Goal: Task Accomplishment & Management: Complete application form

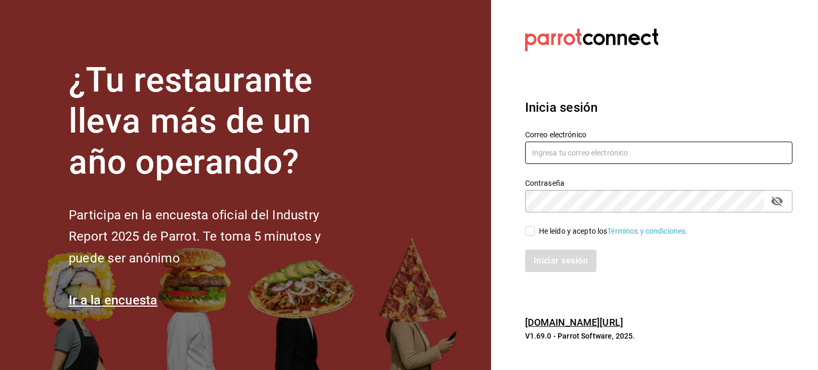
type input "[EMAIL_ADDRESS][DOMAIN_NAME]"
click at [533, 234] on input "He leído y acepto los Términos y condiciones." at bounding box center [530, 231] width 10 height 10
checkbox input "true"
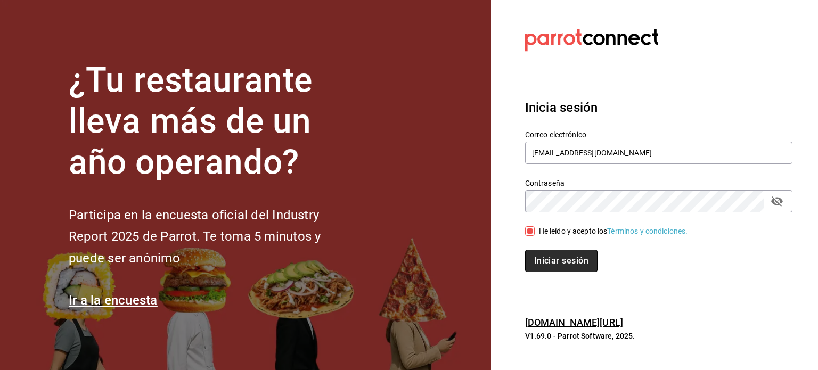
click at [548, 259] on button "Iniciar sesión" at bounding box center [561, 261] width 72 height 22
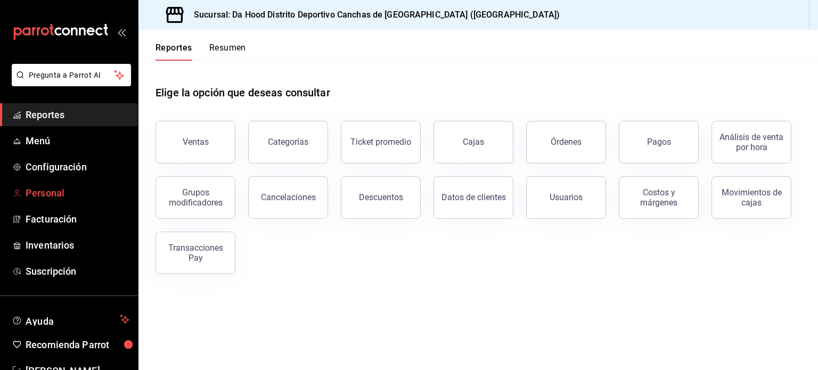
click at [77, 192] on span "Personal" at bounding box center [78, 193] width 104 height 14
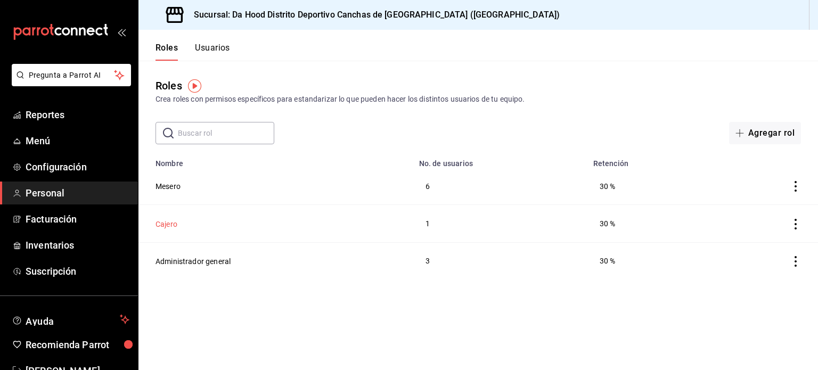
click at [169, 222] on button "Cajero" at bounding box center [167, 224] width 22 height 11
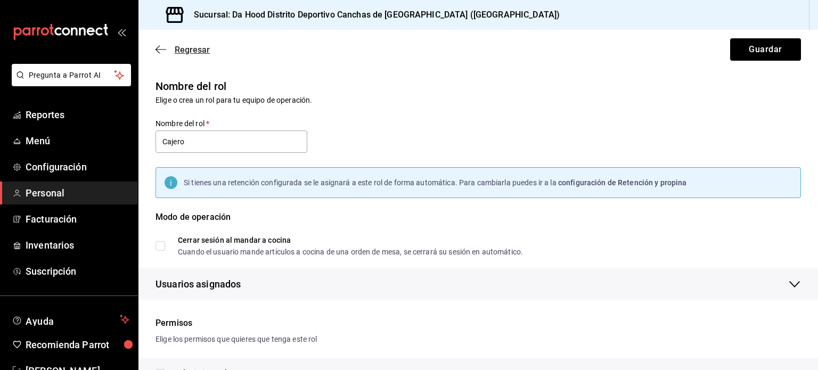
click at [160, 50] on icon "button" at bounding box center [161, 49] width 11 height 1
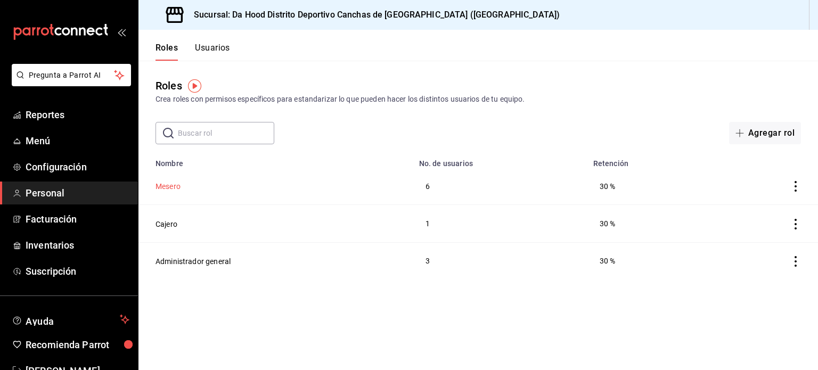
drag, startPoint x: 168, startPoint y: 181, endPoint x: 169, endPoint y: 187, distance: 6.4
click at [169, 187] on td "Mesero" at bounding box center [276, 186] width 274 height 37
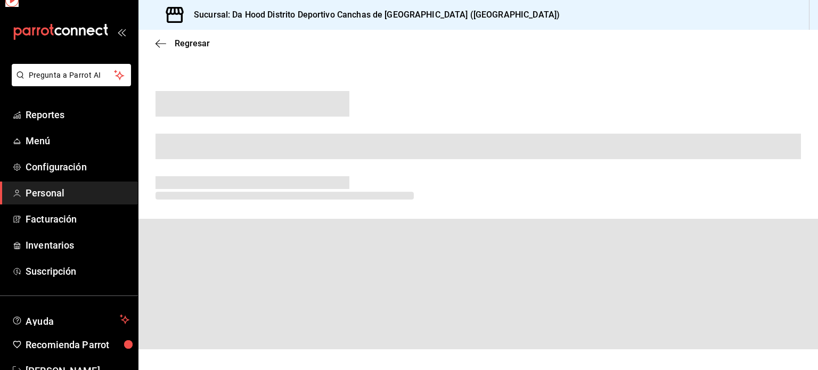
click at [169, 187] on span at bounding box center [253, 182] width 194 height 13
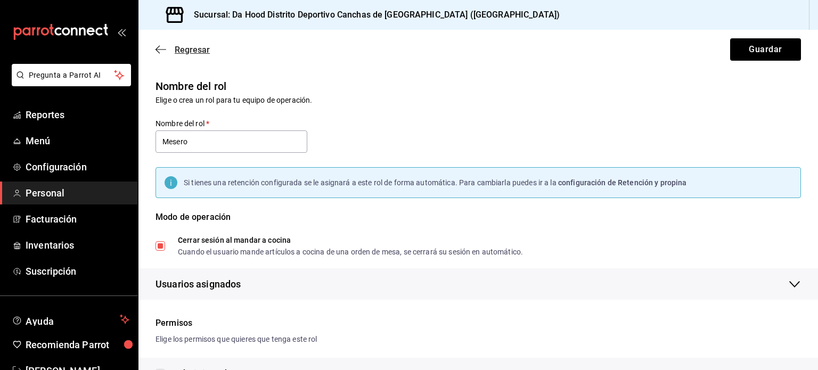
click at [164, 52] on icon "button" at bounding box center [161, 50] width 11 height 10
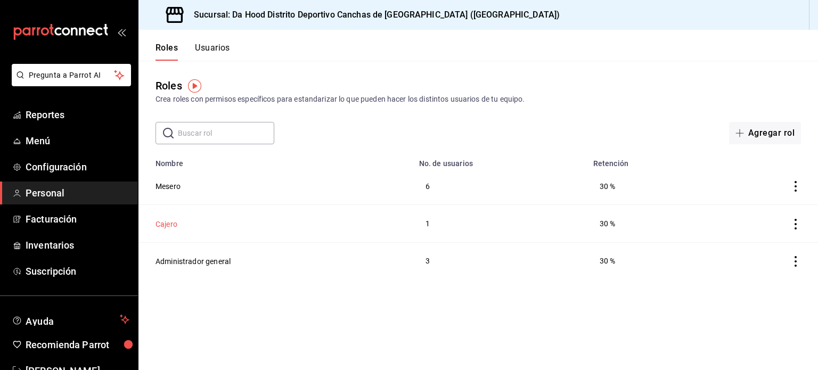
click at [167, 227] on button "Cajero" at bounding box center [167, 224] width 22 height 11
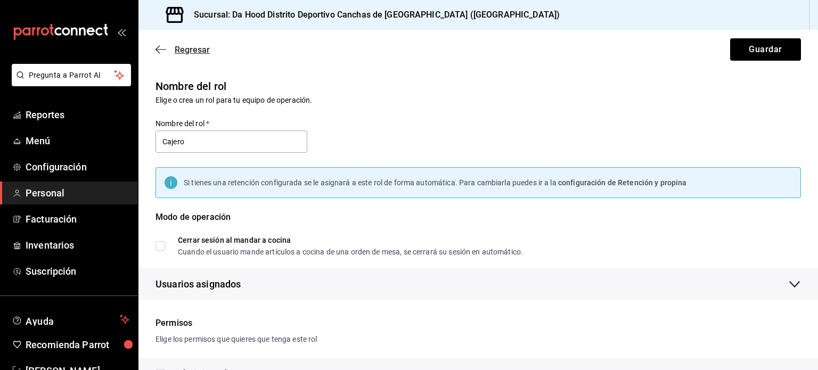
click at [159, 49] on icon "button" at bounding box center [161, 49] width 11 height 1
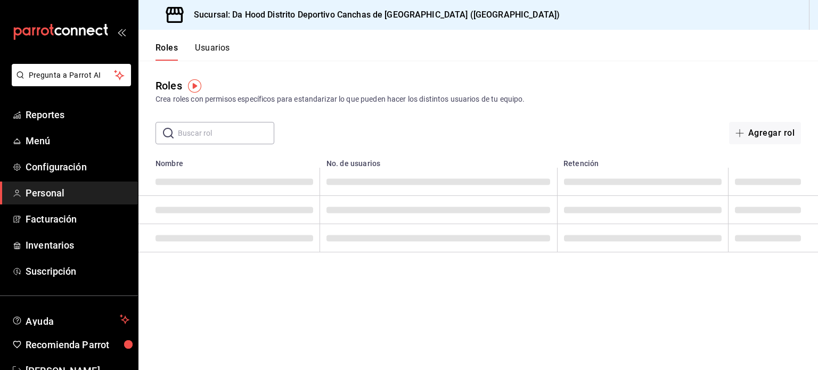
click at [159, 49] on button "Roles" at bounding box center [167, 52] width 22 height 18
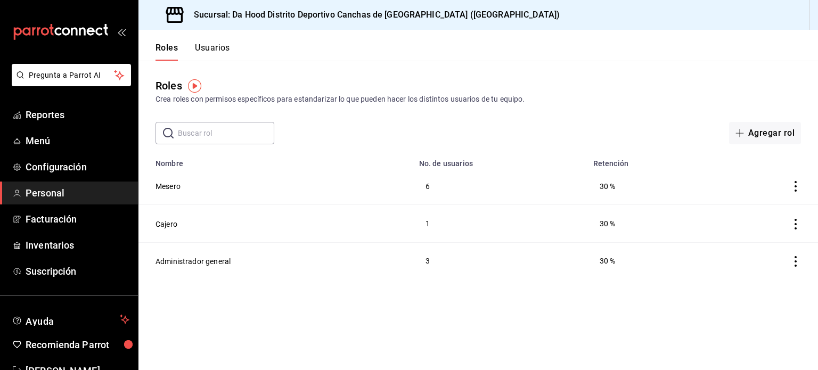
click at [222, 48] on button "Usuarios" at bounding box center [212, 52] width 35 height 18
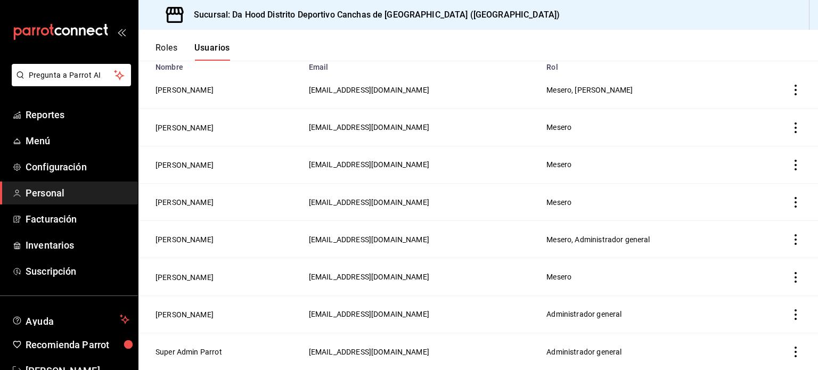
scroll to position [97, 0]
click at [212, 353] on button "Super Admin Parrot" at bounding box center [189, 352] width 67 height 11
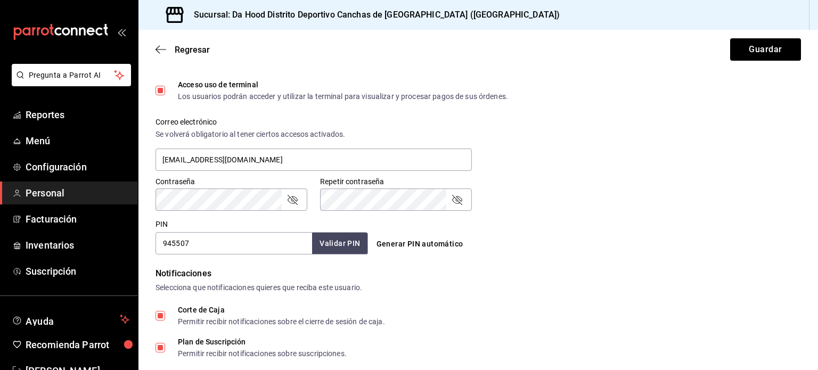
scroll to position [353, 0]
click at [529, 222] on div "Generar PIN automático" at bounding box center [476, 234] width 217 height 39
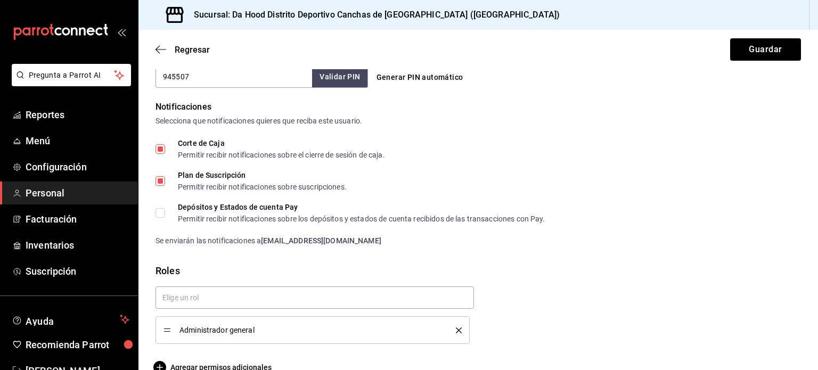
scroll to position [540, 0]
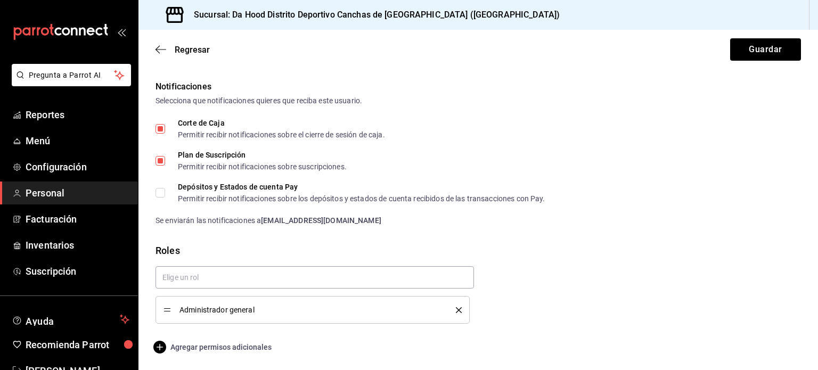
click at [160, 349] on icon "button" at bounding box center [159, 347] width 13 height 13
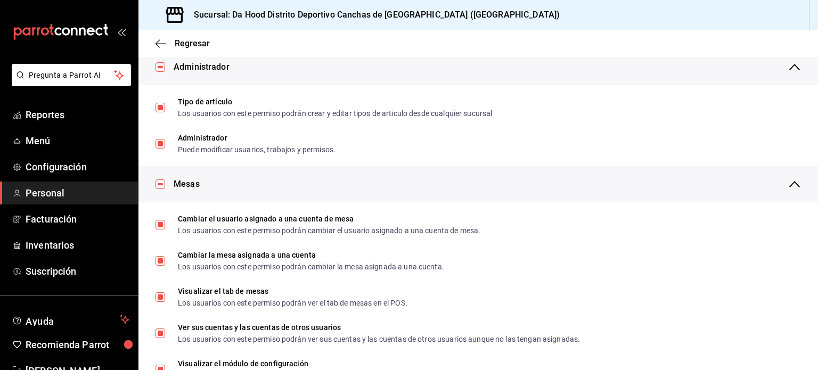
scroll to position [0, 0]
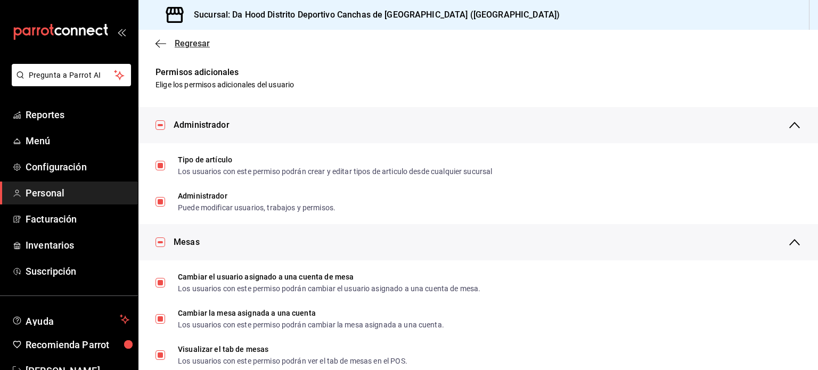
click at [158, 48] on icon "button" at bounding box center [161, 44] width 11 height 10
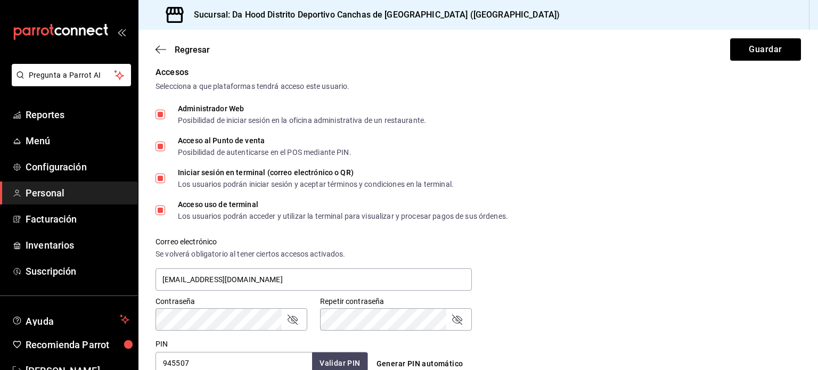
scroll to position [233, 0]
click at [741, 50] on button "Guardar" at bounding box center [765, 49] width 71 height 22
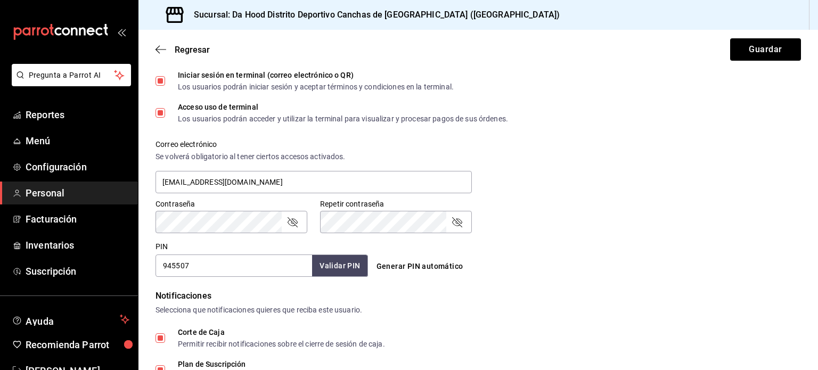
scroll to position [330, 0]
click at [753, 44] on button "Guardar" at bounding box center [765, 49] width 71 height 22
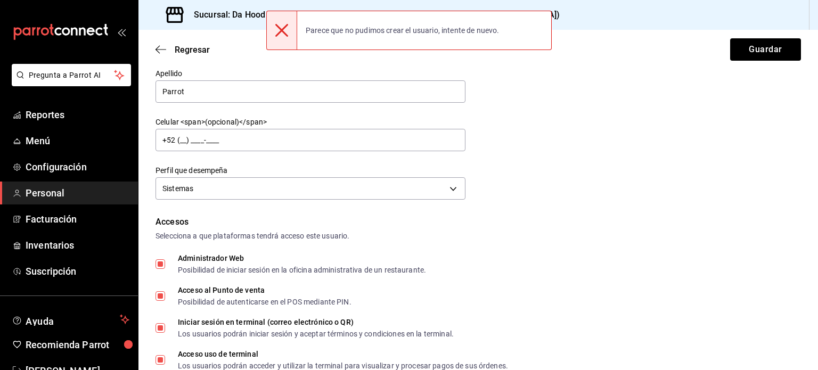
scroll to position [82, 0]
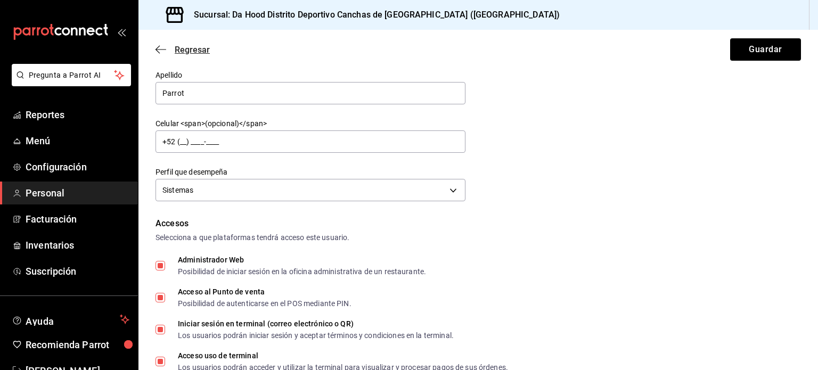
click at [158, 51] on icon "button" at bounding box center [161, 50] width 11 height 10
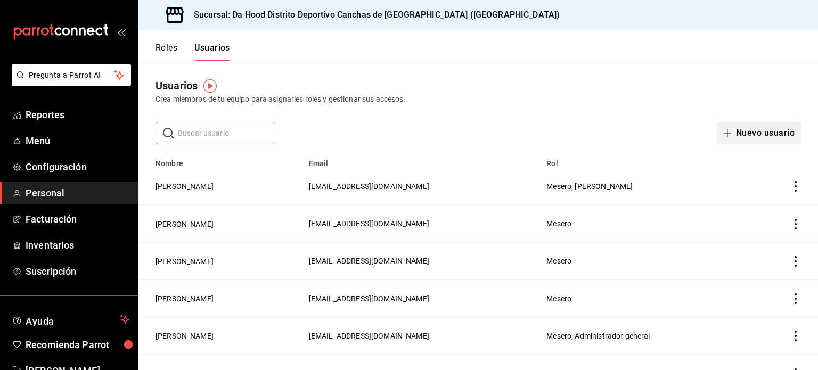
click at [748, 135] on button "Nuevo usuario" at bounding box center [759, 133] width 84 height 22
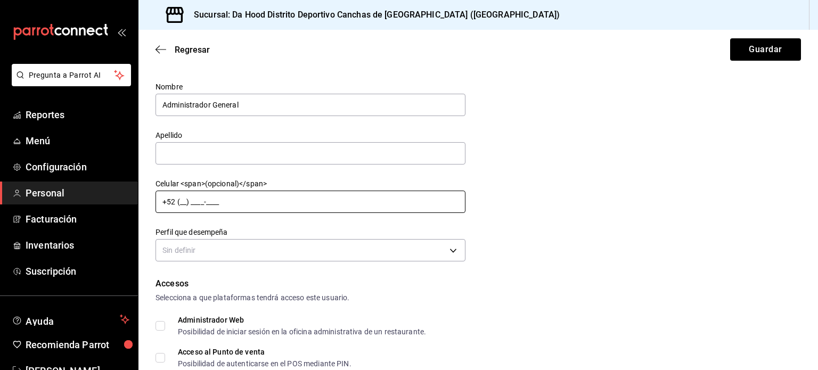
scroll to position [51, 0]
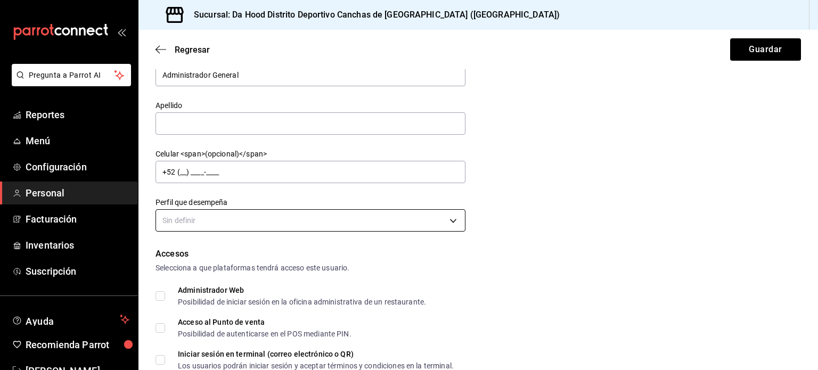
type input "Administrador General"
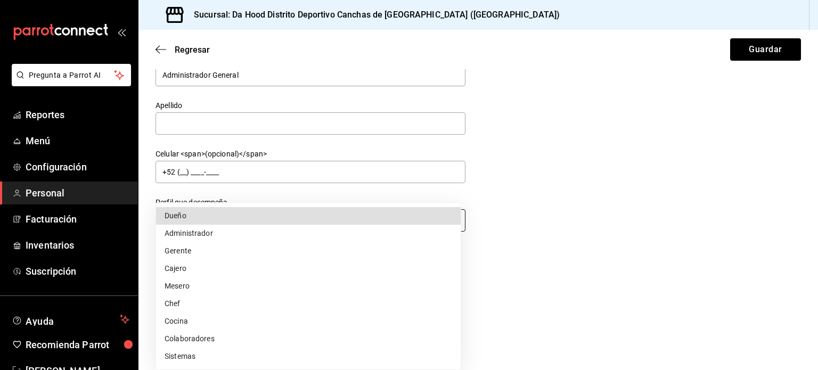
click at [286, 226] on body "Pregunta a Parrot AI Reportes Menú Configuración Personal Facturación Inventari…" at bounding box center [409, 185] width 818 height 370
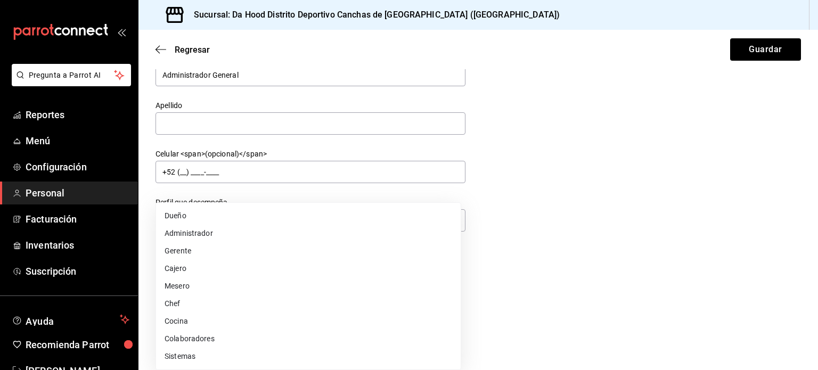
click at [264, 232] on li "Administrador" at bounding box center [308, 234] width 305 height 18
type input "ADMIN"
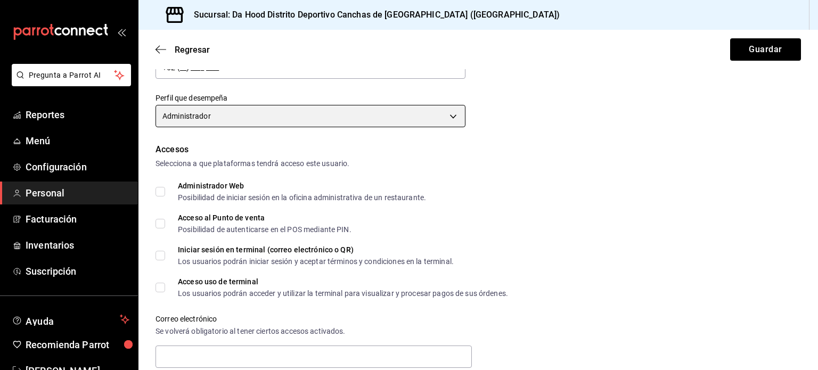
scroll to position [157, 0]
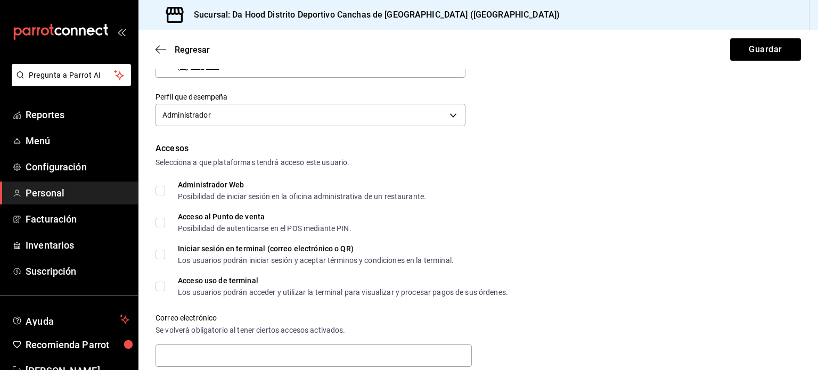
click at [158, 190] on input "Administrador Web Posibilidad de iniciar sesión en la oficina administrativa de…" at bounding box center [161, 191] width 10 height 10
checkbox input "true"
click at [158, 219] on input "Acceso al Punto de venta Posibilidad de autenticarse en el POS mediante PIN." at bounding box center [161, 223] width 10 height 10
checkbox input "true"
click at [158, 255] on input "Iniciar sesión en terminal (correo electrónico o QR) Los usuarios podrán inicia…" at bounding box center [161, 255] width 10 height 10
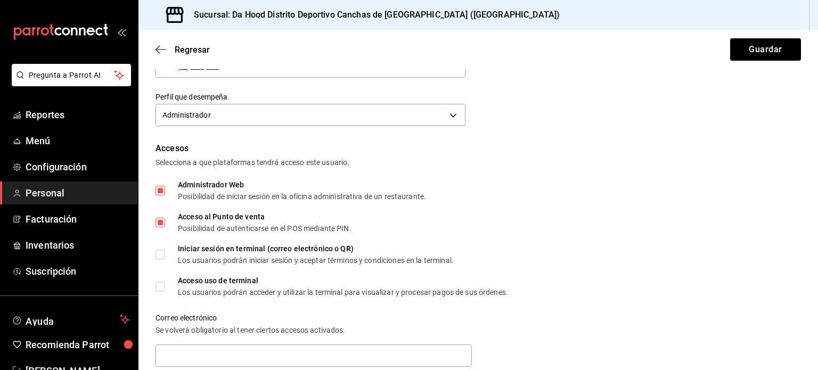
checkbox input "true"
click at [158, 291] on label "Acceso uso de terminal Los usuarios podrán acceder y utilizar la terminal para …" at bounding box center [332, 286] width 353 height 19
click at [158, 291] on input "Acceso uso de terminal Los usuarios podrán acceder y utilizar la terminal para …" at bounding box center [161, 287] width 10 height 10
checkbox input "true"
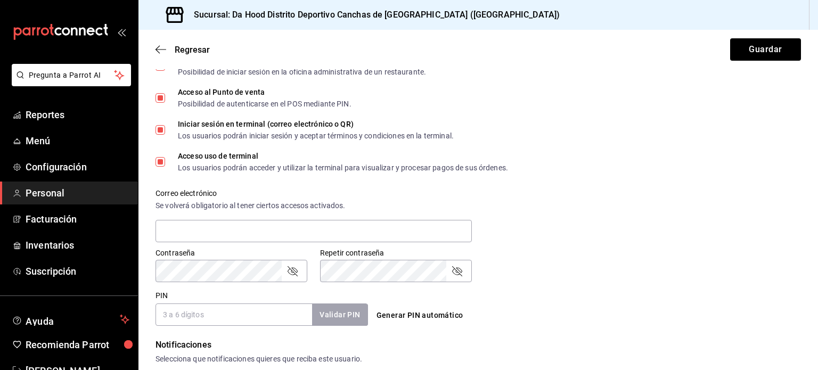
scroll to position [281, 0]
click at [275, 229] on input "text" at bounding box center [314, 231] width 316 height 22
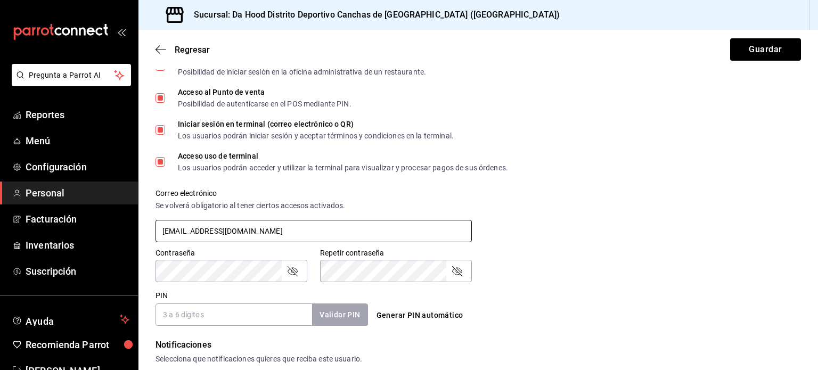
click at [251, 220] on input "[EMAIL_ADDRESS][DOMAIN_NAME]" at bounding box center [314, 231] width 316 height 22
type input "[EMAIL_ADDRESS][DOMAIN_NAME]"
click at [283, 318] on input "PIN" at bounding box center [234, 315] width 157 height 22
click at [274, 310] on input "PIN" at bounding box center [234, 315] width 157 height 22
click at [250, 314] on input "PIN" at bounding box center [234, 315] width 157 height 22
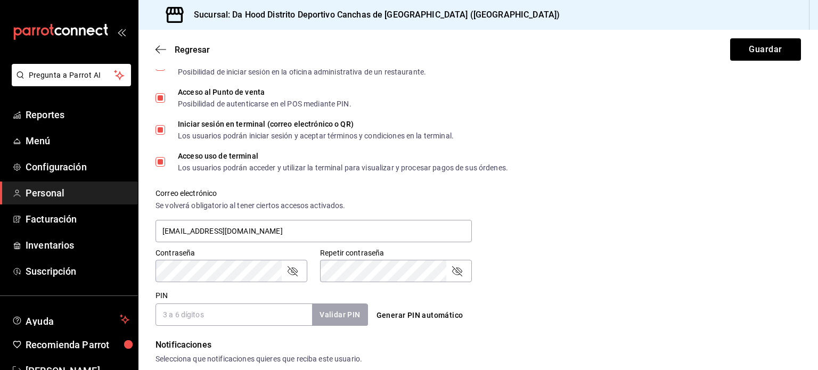
click at [246, 315] on input "PIN" at bounding box center [234, 315] width 157 height 22
type input "2025"
click at [334, 315] on button "Validar PIN" at bounding box center [339, 315] width 56 height 23
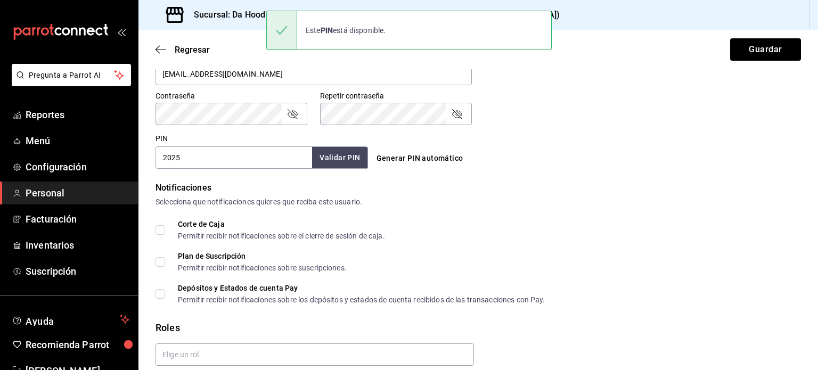
scroll to position [439, 0]
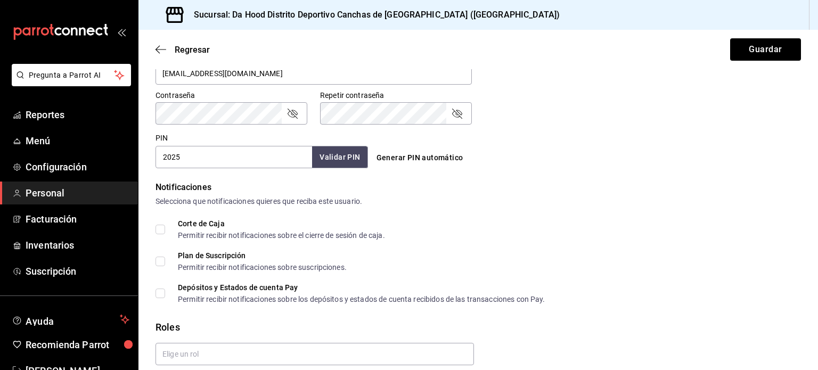
click at [160, 232] on input "Corte de Caja Permitir recibir notificaciones sobre el cierre de sesión de caja." at bounding box center [161, 230] width 10 height 10
checkbox input "true"
click at [159, 258] on input "Plan de Suscripción Permitir recibir notificaciones sobre suscripciones." at bounding box center [161, 262] width 10 height 10
checkbox input "true"
click at [157, 294] on input "Depósitos y Estados de cuenta Pay Permitir recibir notificaciones sobre los dep…" at bounding box center [161, 294] width 10 height 10
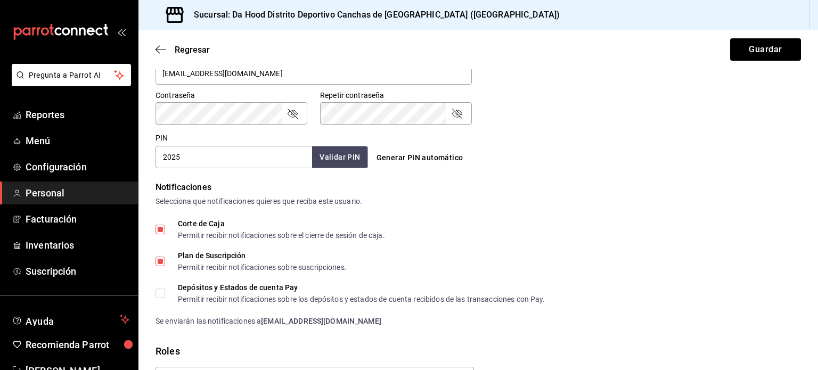
checkbox input "true"
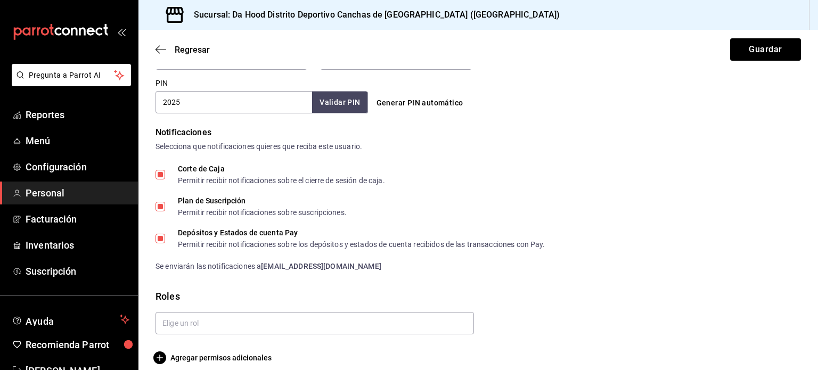
scroll to position [505, 0]
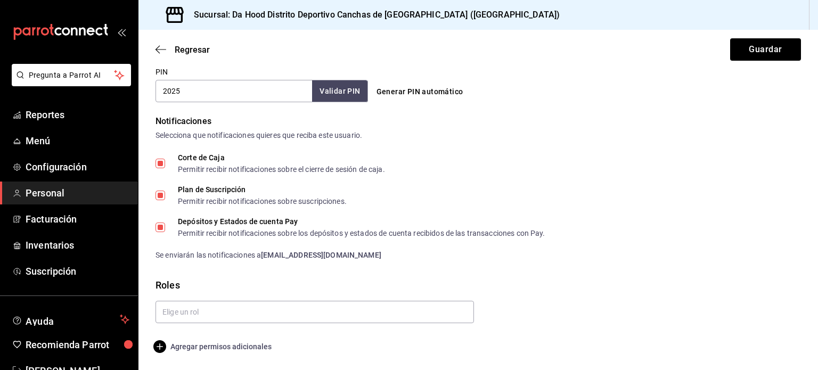
click at [160, 346] on icon "button" at bounding box center [159, 346] width 13 height 13
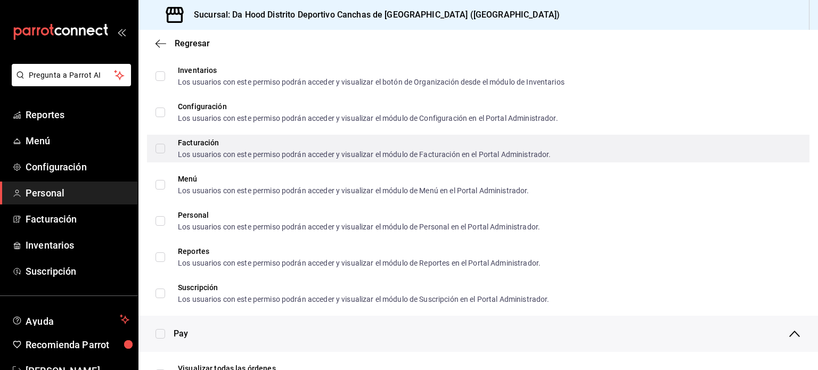
click at [164, 149] on input "Facturación Los usuarios con este permiso podrán acceder y visualizar el módulo…" at bounding box center [161, 149] width 10 height 10
checkbox input "true"
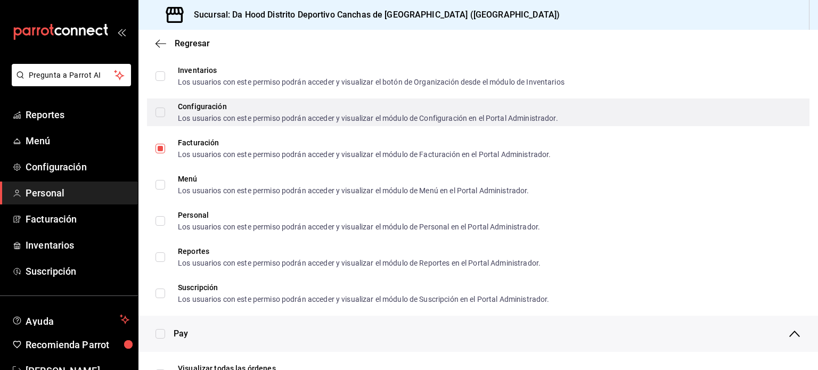
click at [161, 113] on input "Configuración Los usuarios con este permiso podrán acceder y visualizar el módu…" at bounding box center [161, 113] width 10 height 10
checkbox input "true"
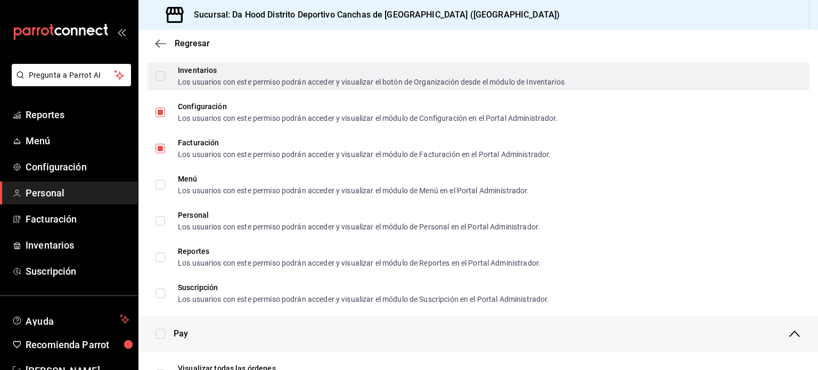
click at [160, 77] on input "Inventarios Los usuarios con este permiso podrán acceder y visualizar el botón …" at bounding box center [161, 76] width 10 height 10
checkbox input "true"
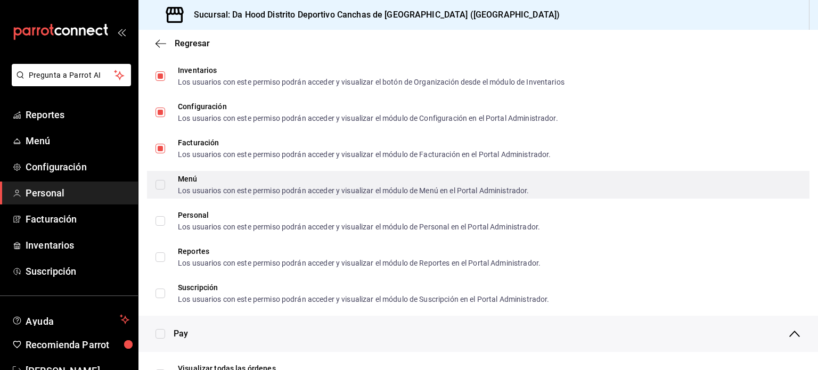
click at [160, 183] on input "Menú Los usuarios con este permiso podrán acceder y visualizar el módulo de Men…" at bounding box center [161, 185] width 10 height 10
checkbox input "true"
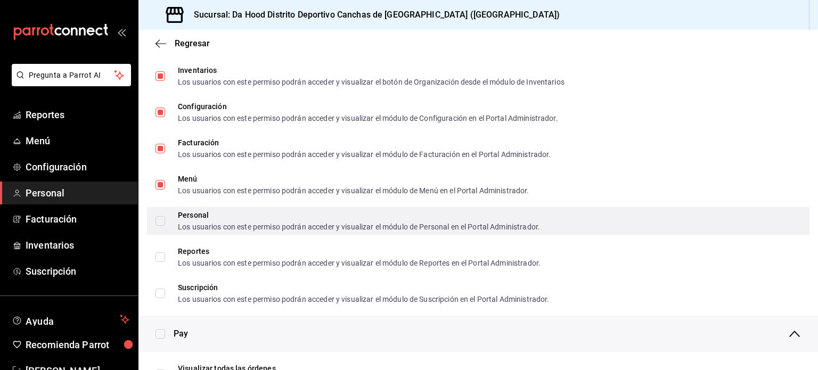
click at [159, 224] on input "Personal Los usuarios con este permiso podrán acceder y visualizar el módulo de…" at bounding box center [161, 221] width 10 height 10
checkbox input "true"
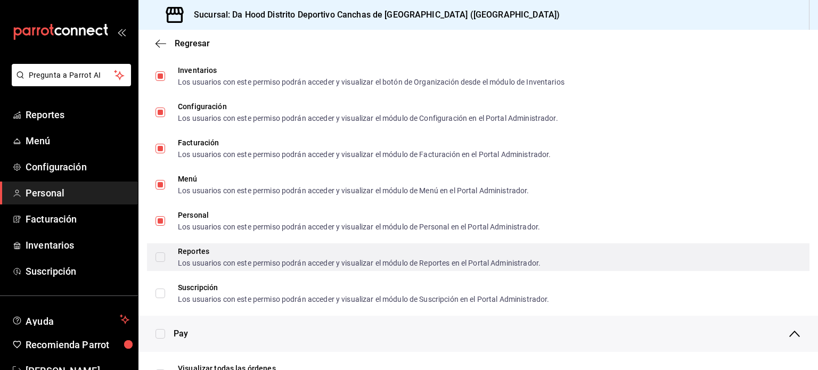
click at [159, 257] on input "Reportes Los usuarios con este permiso podrán acceder y visualizar el módulo de…" at bounding box center [161, 258] width 10 height 10
checkbox input "true"
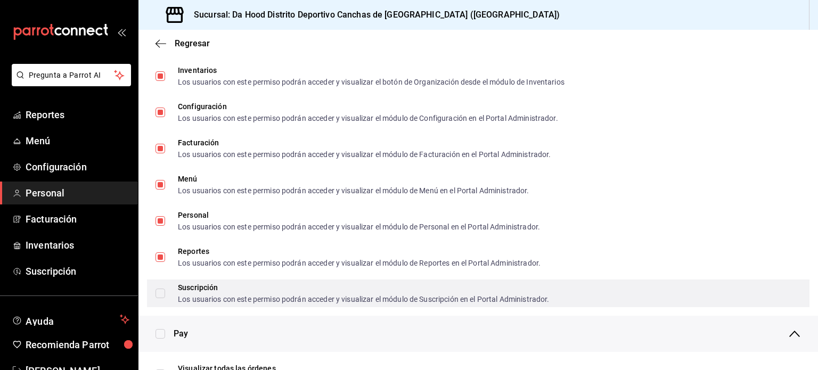
click at [160, 298] on input "Suscripción Los usuarios con este permiso podrán acceder y visualizar el módulo…" at bounding box center [161, 294] width 10 height 10
checkbox input "true"
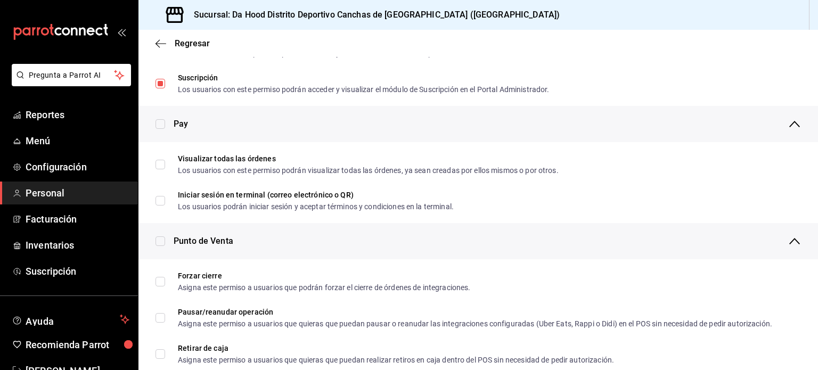
scroll to position [714, 0]
click at [162, 242] on input "checkbox" at bounding box center [161, 243] width 10 height 10
checkbox input "true"
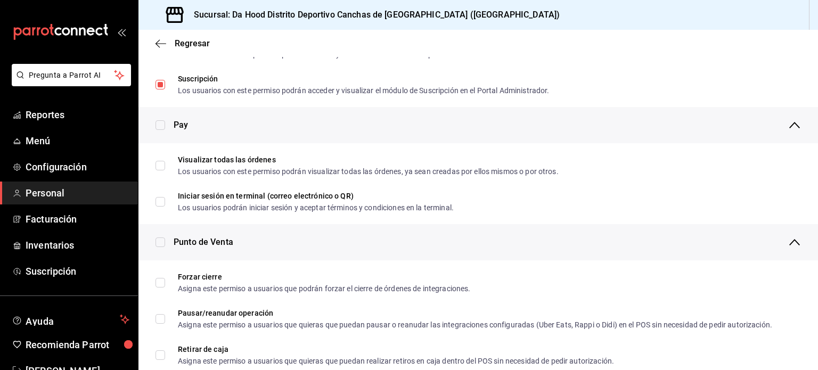
checkbox input "true"
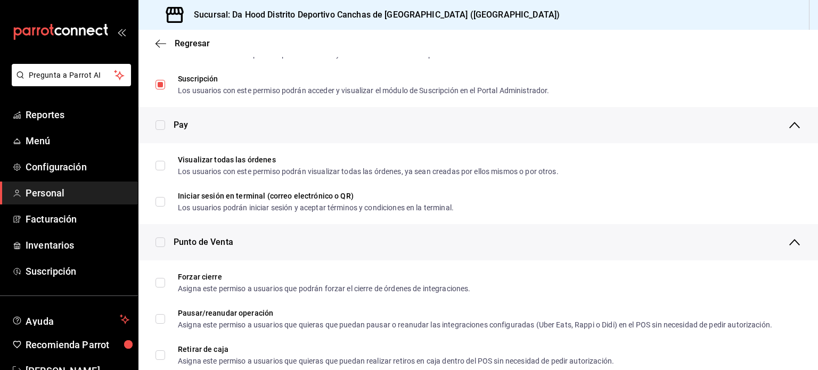
checkbox input "true"
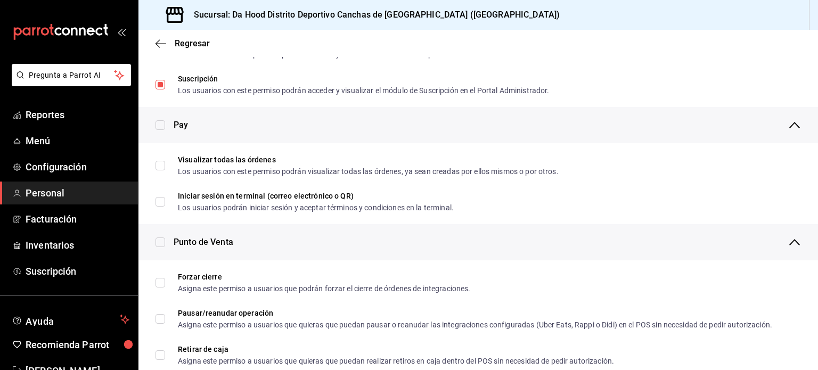
checkbox input "true"
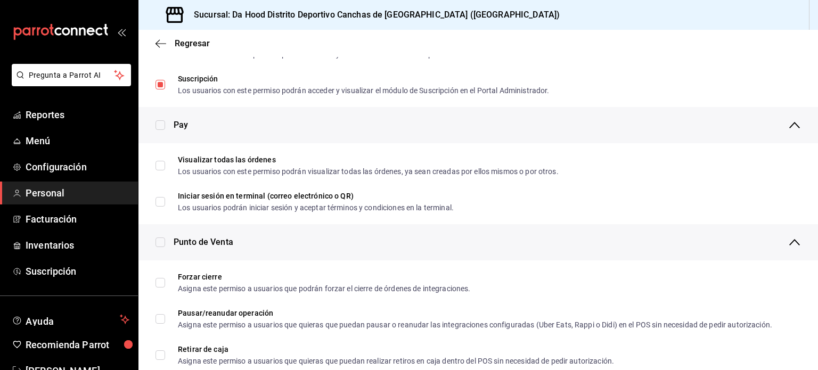
checkbox input "true"
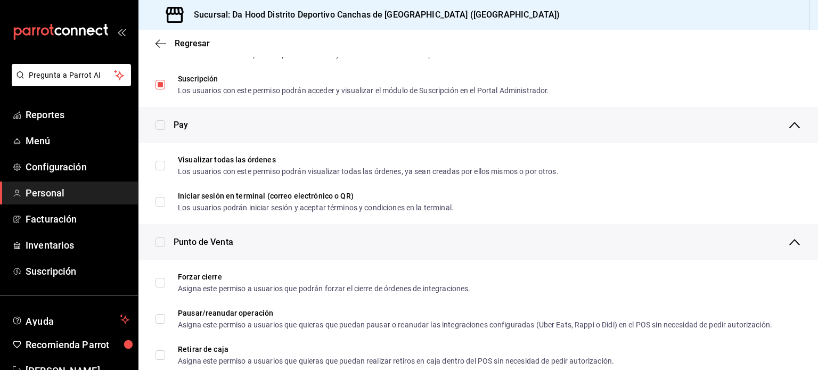
checkbox input "true"
click at [161, 127] on input "checkbox" at bounding box center [161, 125] width 10 height 10
checkbox input "true"
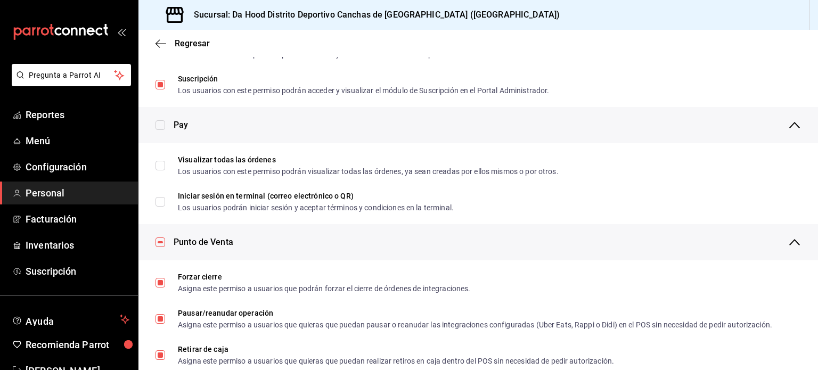
checkbox input "true"
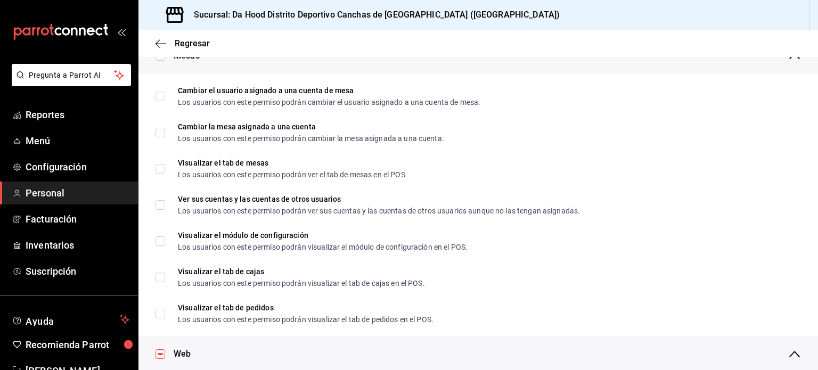
scroll to position [0, 0]
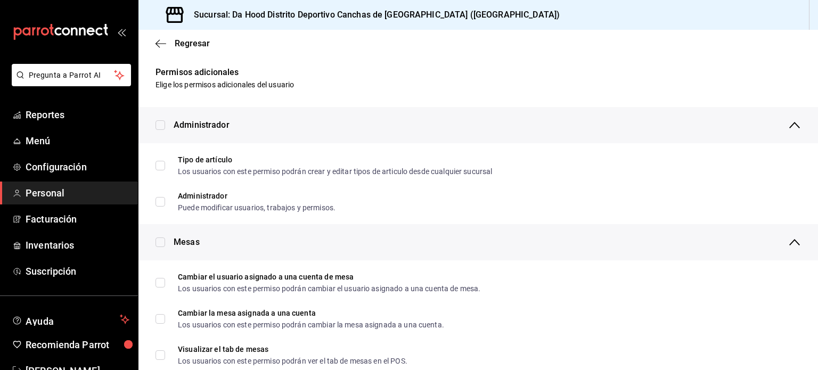
click at [159, 243] on input "checkbox" at bounding box center [161, 243] width 10 height 10
checkbox input "true"
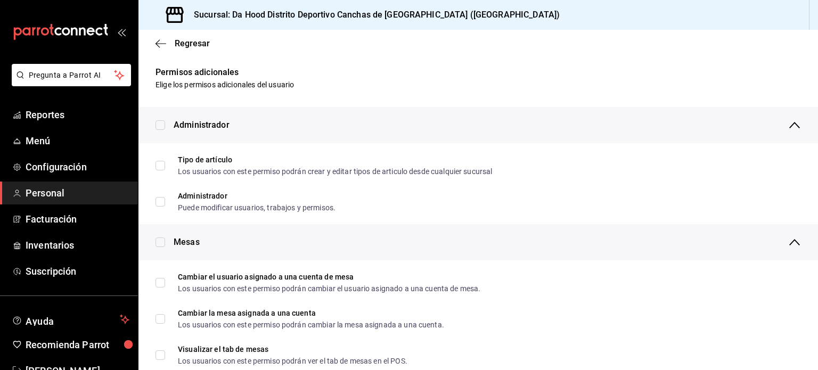
checkbox input "true"
click at [163, 125] on input "checkbox" at bounding box center [161, 125] width 10 height 10
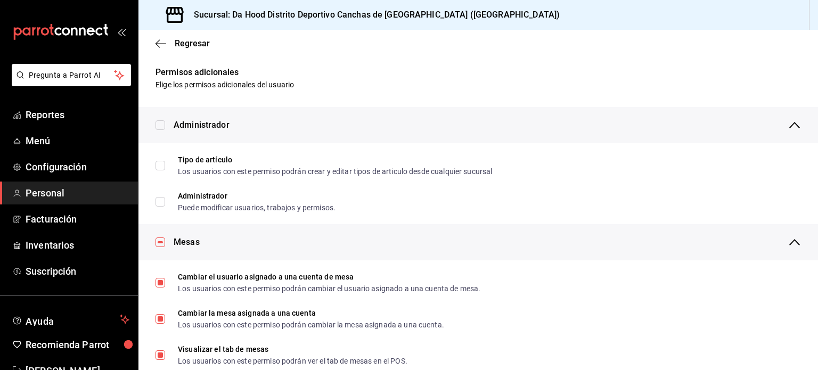
checkbox input "true"
click at [159, 43] on icon "button" at bounding box center [161, 44] width 11 height 10
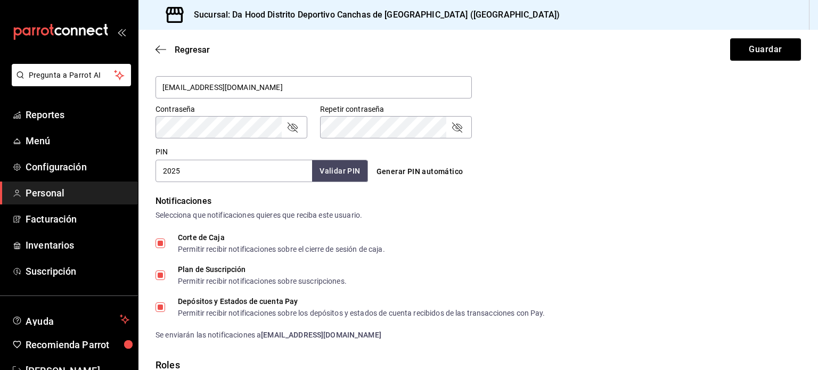
scroll to position [505, 0]
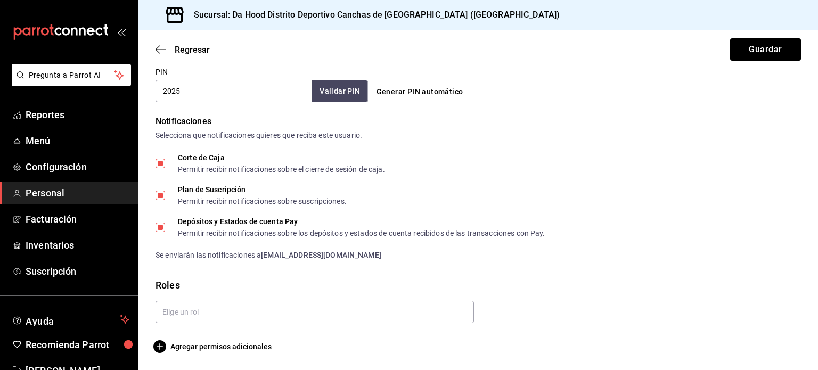
click at [420, 345] on div "Agregar permisos adicionales" at bounding box center [479, 346] width 646 height 13
click at [185, 308] on input "text" at bounding box center [315, 312] width 319 height 22
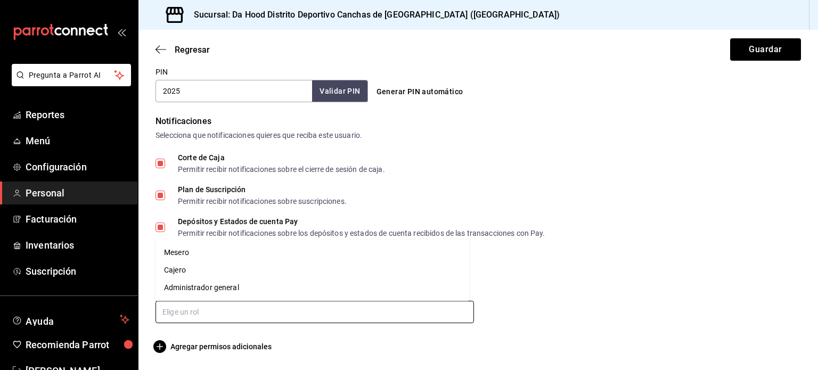
click at [186, 290] on li "Administrador general" at bounding box center [313, 288] width 314 height 18
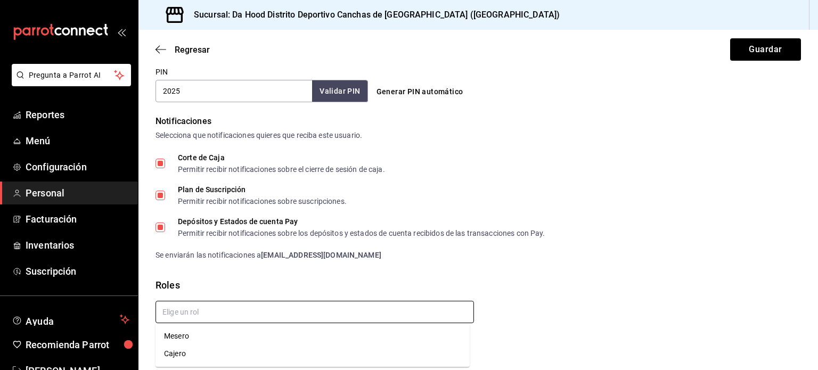
click at [195, 317] on input "text" at bounding box center [315, 312] width 319 height 22
click at [188, 356] on li "Cajero" at bounding box center [313, 354] width 314 height 18
click at [198, 310] on input "text" at bounding box center [315, 312] width 319 height 22
click at [177, 336] on li "Mesero" at bounding box center [313, 337] width 314 height 18
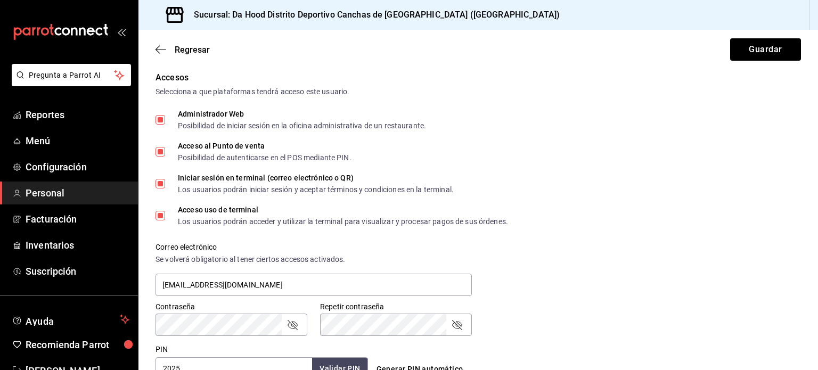
scroll to position [197, 0]
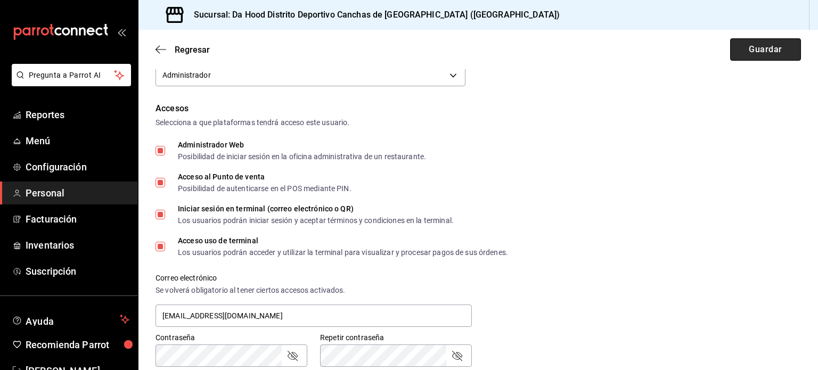
click at [748, 56] on button "Guardar" at bounding box center [765, 49] width 71 height 22
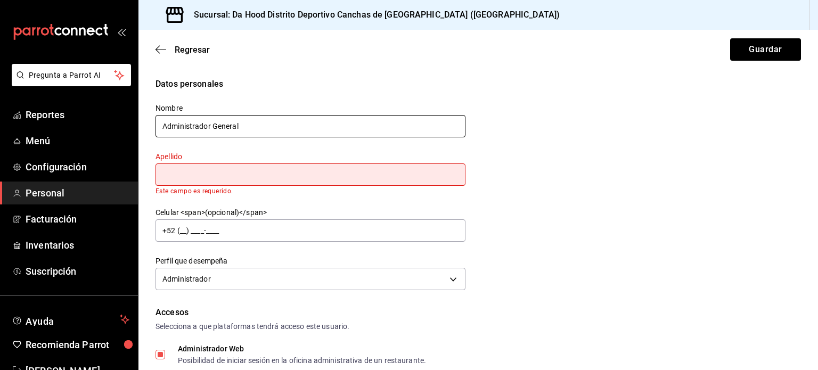
scroll to position [0, 0]
click at [238, 128] on input "Administrador General" at bounding box center [311, 126] width 310 height 22
type input "Administrador"
click at [213, 172] on input "text" at bounding box center [311, 175] width 310 height 22
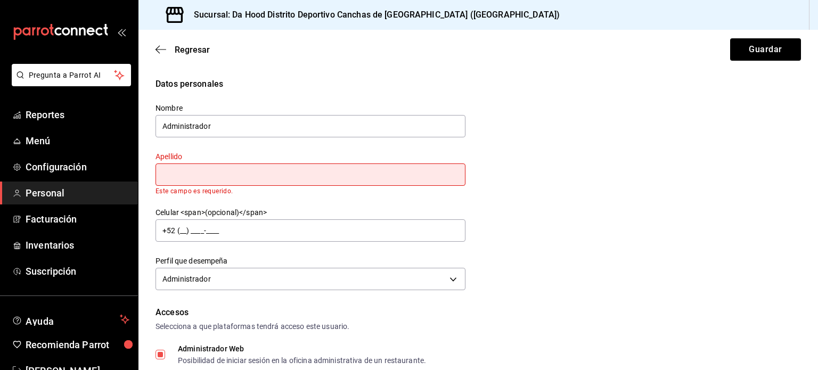
paste input "General"
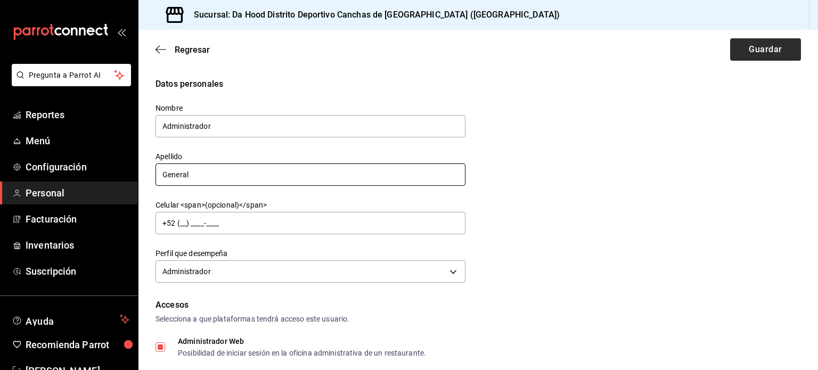
type input "General"
click at [741, 48] on button "Guardar" at bounding box center [765, 49] width 71 height 22
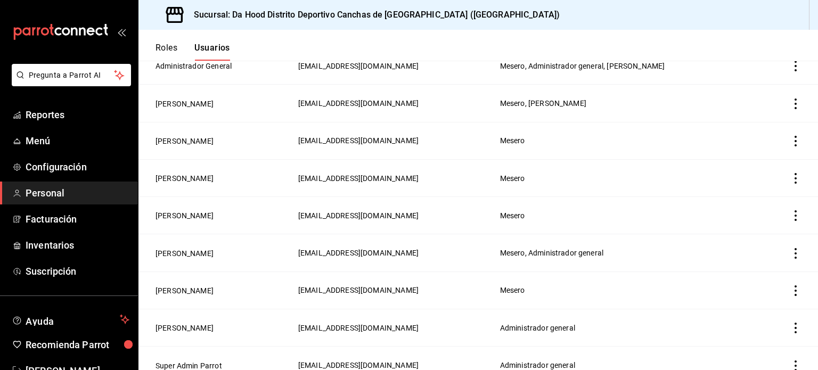
scroll to position [121, 0]
click at [210, 249] on button "[PERSON_NAME]" at bounding box center [185, 253] width 58 height 11
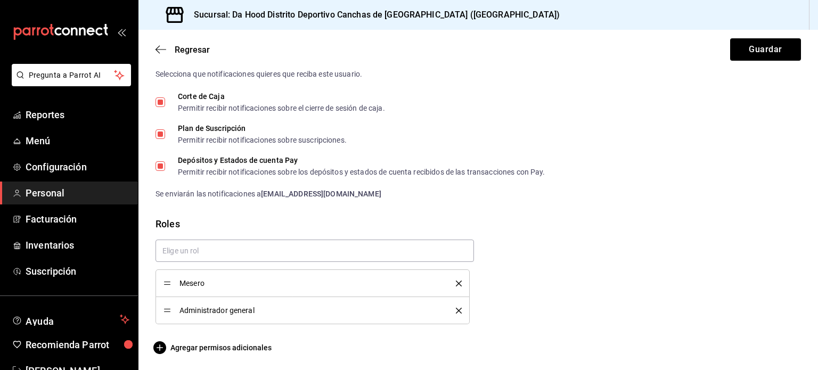
scroll to position [567, 0]
click at [306, 249] on input "text" at bounding box center [315, 250] width 319 height 22
click at [282, 272] on li "Cajero" at bounding box center [313, 275] width 314 height 18
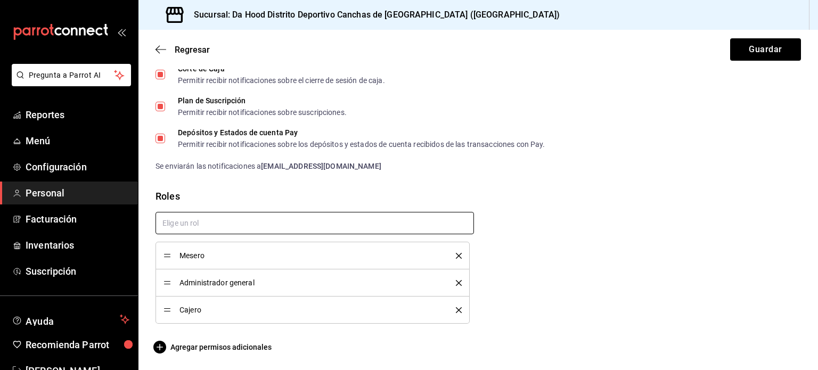
scroll to position [594, 0]
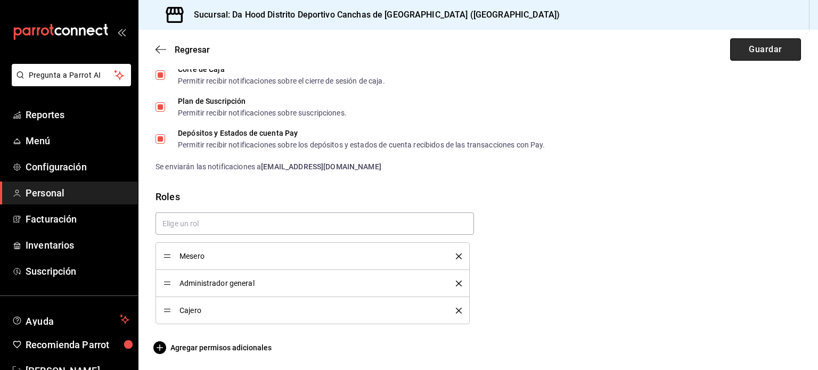
click at [754, 46] on button "Guardar" at bounding box center [765, 49] width 71 height 22
